Goal: Navigation & Orientation: Find specific page/section

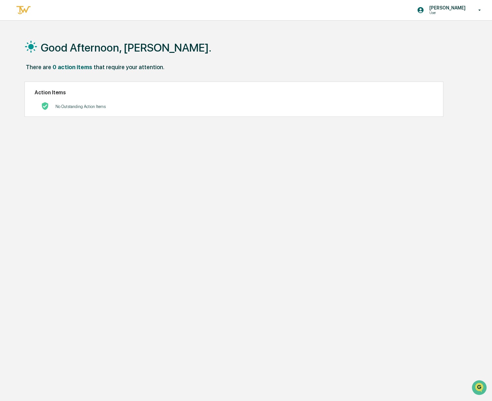
drag, startPoint x: 58, startPoint y: 93, endPoint x: 96, endPoint y: 98, distance: 37.9
click at [58, 93] on h2 "Action Items" at bounding box center [234, 92] width 399 height 6
click at [93, 107] on p "No Outstanding Action Items" at bounding box center [81, 106] width 50 height 5
drag, startPoint x: 97, startPoint y: 107, endPoint x: 117, endPoint y: 106, distance: 20.6
click at [97, 107] on p "No Outstanding Action Items" at bounding box center [81, 106] width 50 height 5
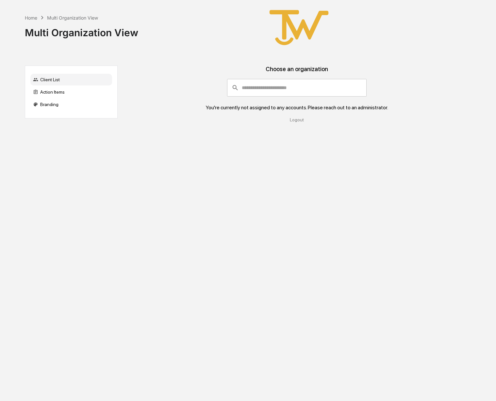
click at [266, 92] on input "consultant-dashboard__filter-organizations-search-bar" at bounding box center [304, 88] width 125 height 18
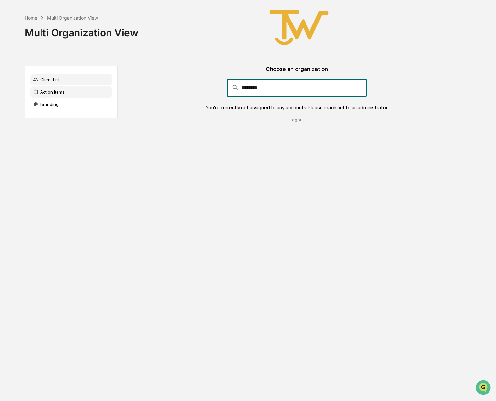
type input "********"
click at [58, 89] on div "Action Items" at bounding box center [71, 92] width 82 height 12
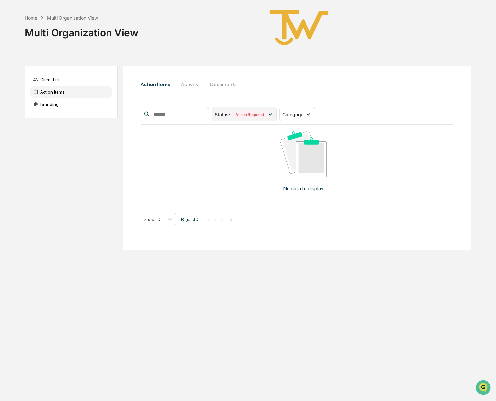
click at [266, 114] on div "Action Required" at bounding box center [249, 115] width 34 height 8
click at [238, 173] on div "Resolved" at bounding box center [237, 170] width 22 height 8
click at [296, 115] on icon at bounding box center [292, 114] width 7 height 7
click at [179, 157] on div "No data to display" at bounding box center [303, 164] width 326 height 79
click at [198, 84] on button "Activity" at bounding box center [189, 84] width 29 height 16
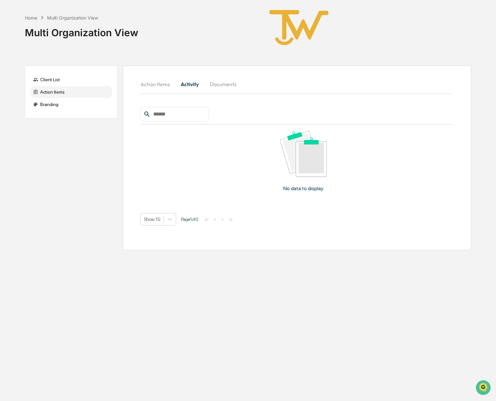
click at [220, 84] on button "Documents" at bounding box center [222, 84] width 37 height 16
click at [61, 105] on div "Branding" at bounding box center [71, 105] width 82 height 12
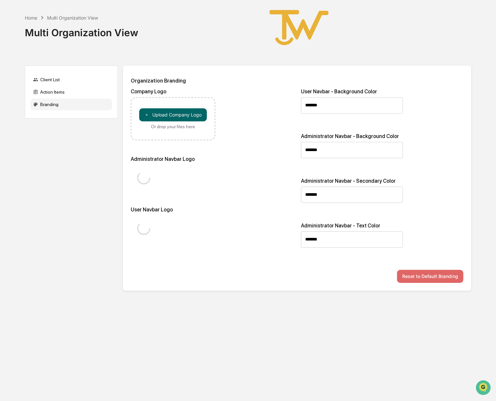
type input "*******"
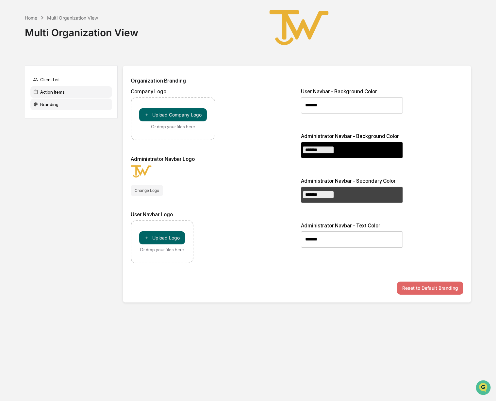
click at [58, 92] on div "Action Items" at bounding box center [71, 92] width 82 height 12
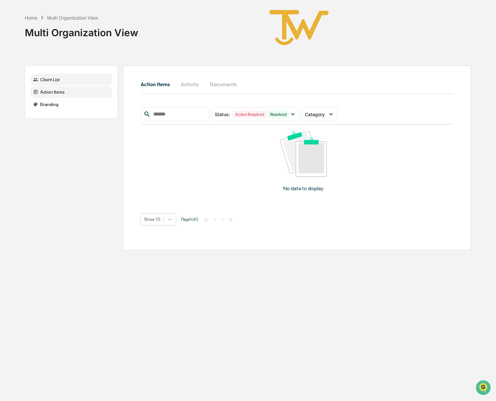
click at [57, 79] on div "Client List" at bounding box center [71, 80] width 82 height 12
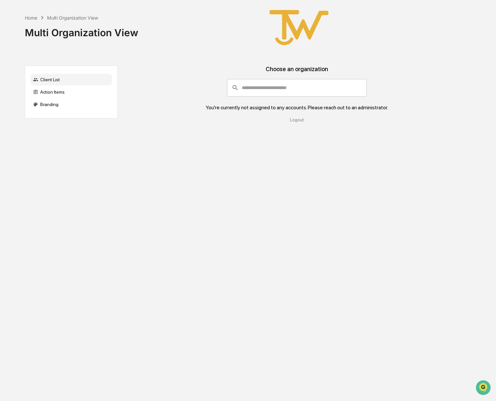
click at [259, 91] on input "consultant-dashboard__filter-organizations-search-bar" at bounding box center [304, 88] width 125 height 18
click at [29, 18] on div "Home" at bounding box center [31, 18] width 12 height 6
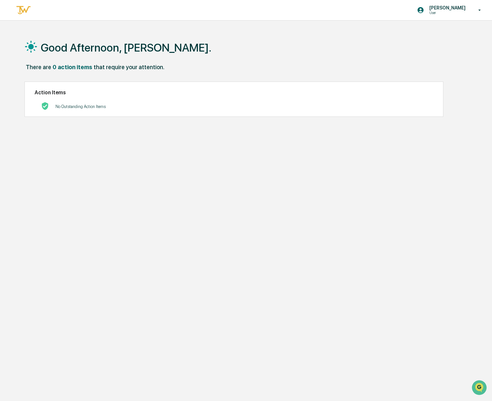
click at [442, 9] on p "[PERSON_NAME]" at bounding box center [446, 7] width 45 height 5
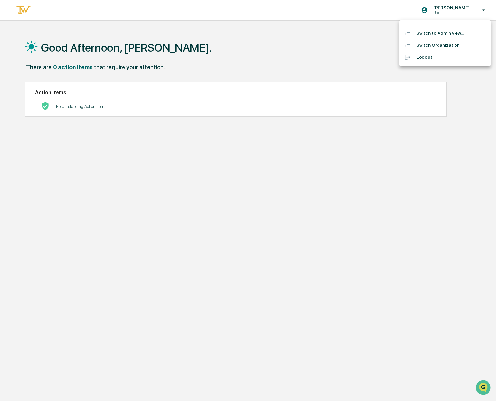
click at [435, 47] on li "Switch Organization" at bounding box center [444, 45] width 91 height 12
